Goal: Information Seeking & Learning: Learn about a topic

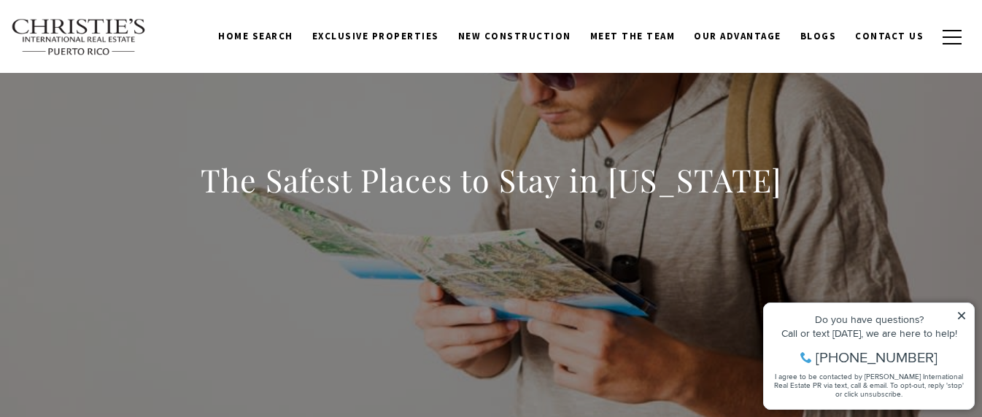
scroll to position [146, 0]
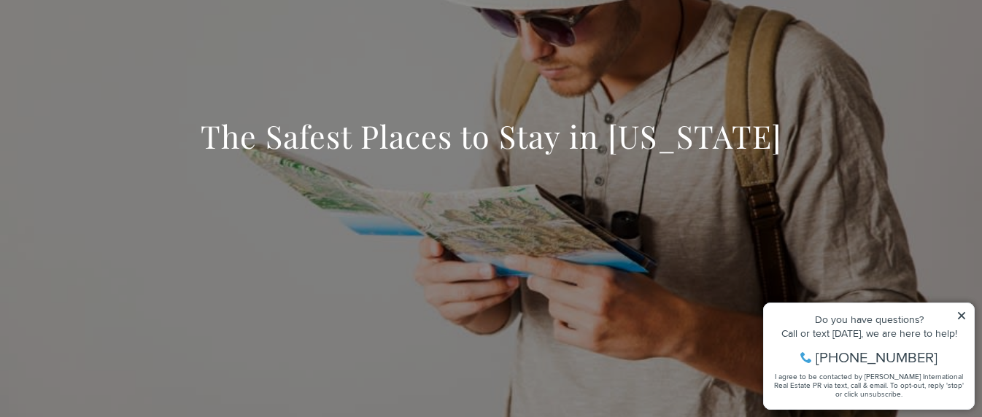
click at [961, 316] on icon at bounding box center [961, 315] width 7 height 7
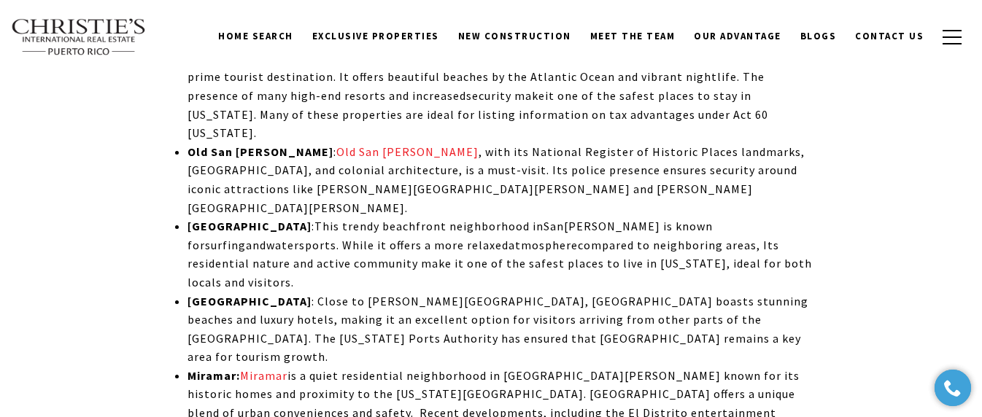
scroll to position [3137, 0]
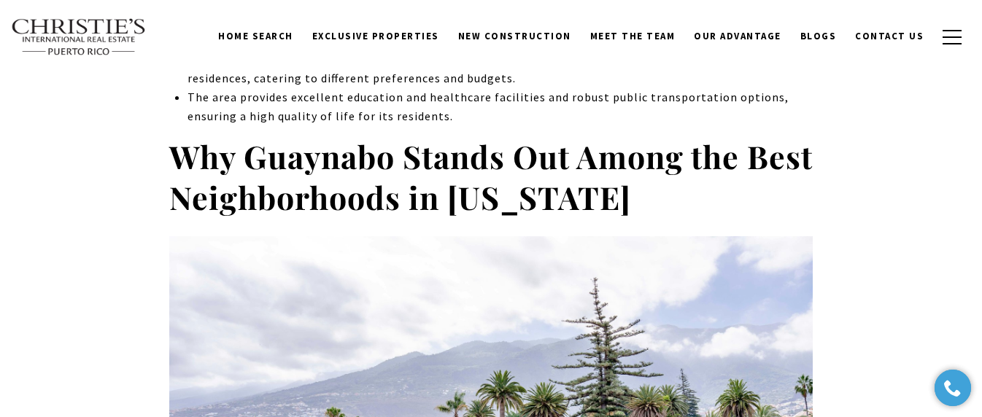
scroll to position [770, 0]
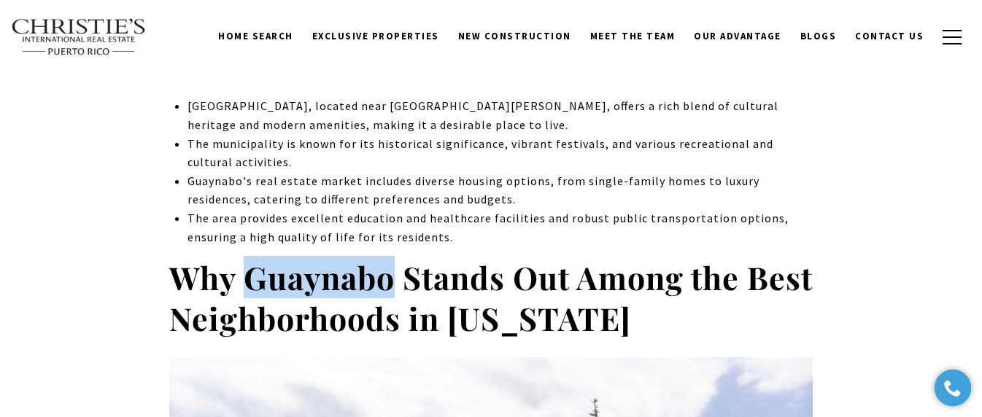
drag, startPoint x: 247, startPoint y: 236, endPoint x: 390, endPoint y: 242, distance: 142.4
click at [390, 256] on strong "Why Guaynabo Stands Out Among the Best Neighborhoods in [US_STATE]" at bounding box center [490, 297] width 643 height 83
